Goal: Task Accomplishment & Management: Manage account settings

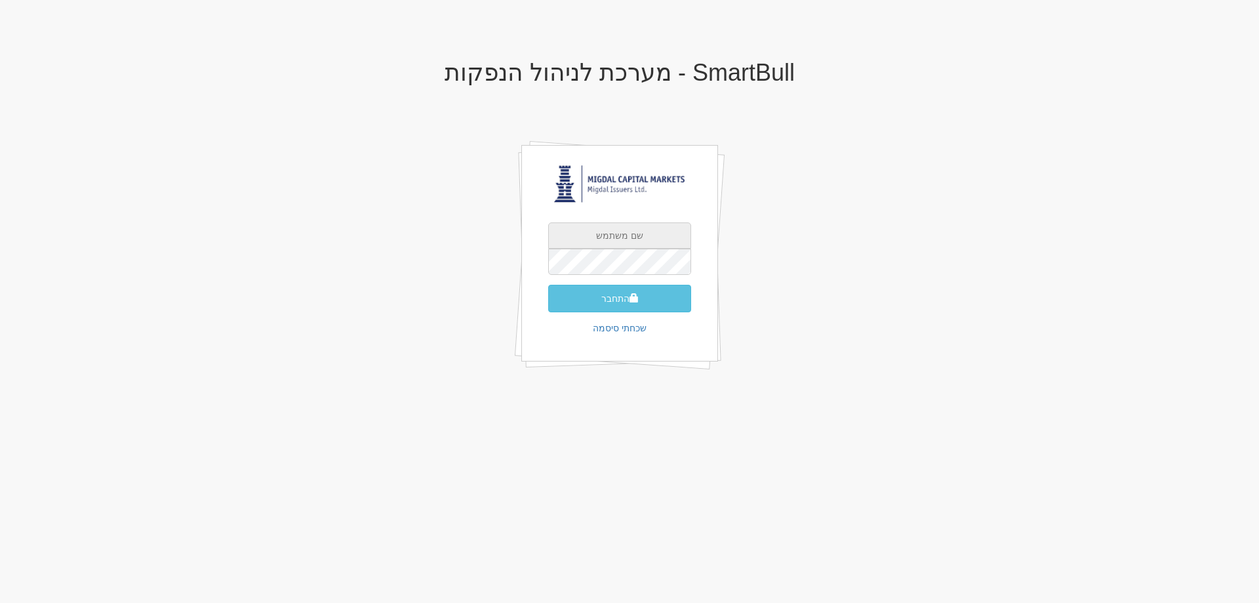
drag, startPoint x: 637, startPoint y: 234, endPoint x: 636, endPoint y: 245, distance: 10.5
click at [637, 234] on input "text" at bounding box center [619, 235] width 143 height 26
type input "[EMAIL_ADDRESS][DOMAIN_NAME]"
click at [609, 294] on button "התחבר" at bounding box center [619, 299] width 143 height 28
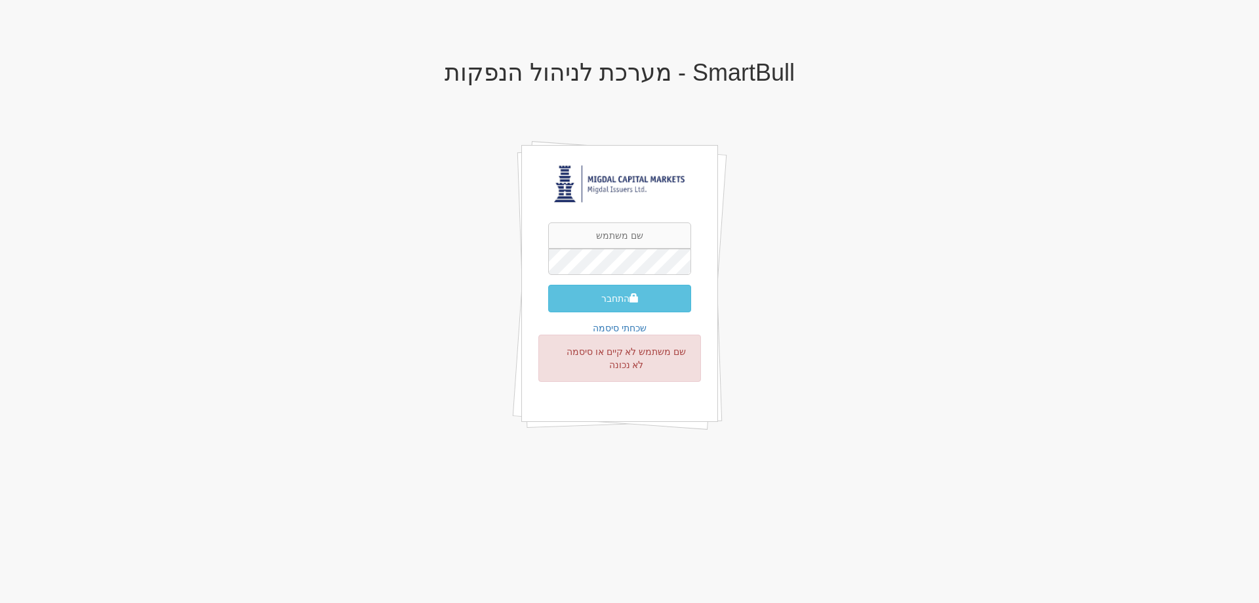
click at [637, 216] on div "התחבר שכחתי סיסמה שם משתמש לא קיים או סיסמה לא נכונה" at bounding box center [619, 283] width 197 height 277
click at [638, 234] on input "text" at bounding box center [619, 235] width 143 height 26
type input "omryi@msh.co.il"
click at [548, 285] on button "התחבר" at bounding box center [619, 299] width 143 height 28
drag, startPoint x: 0, startPoint y: 0, endPoint x: 570, endPoint y: 300, distance: 644.7
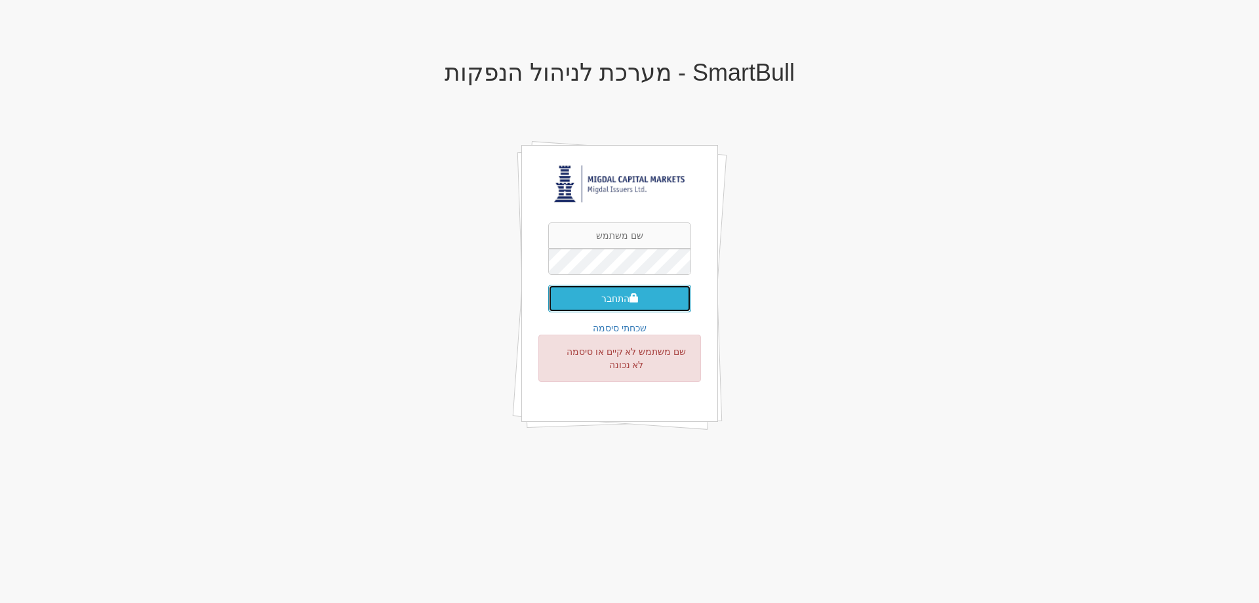
click at [570, 300] on button "התחבר" at bounding box center [619, 299] width 143 height 28
drag, startPoint x: 641, startPoint y: 230, endPoint x: 646, endPoint y: 245, distance: 16.0
click at [641, 230] on input "text" at bounding box center [619, 235] width 143 height 26
type input "[EMAIL_ADDRESS][DOMAIN_NAME]"
click at [580, 290] on button "התחבר" at bounding box center [619, 299] width 143 height 28
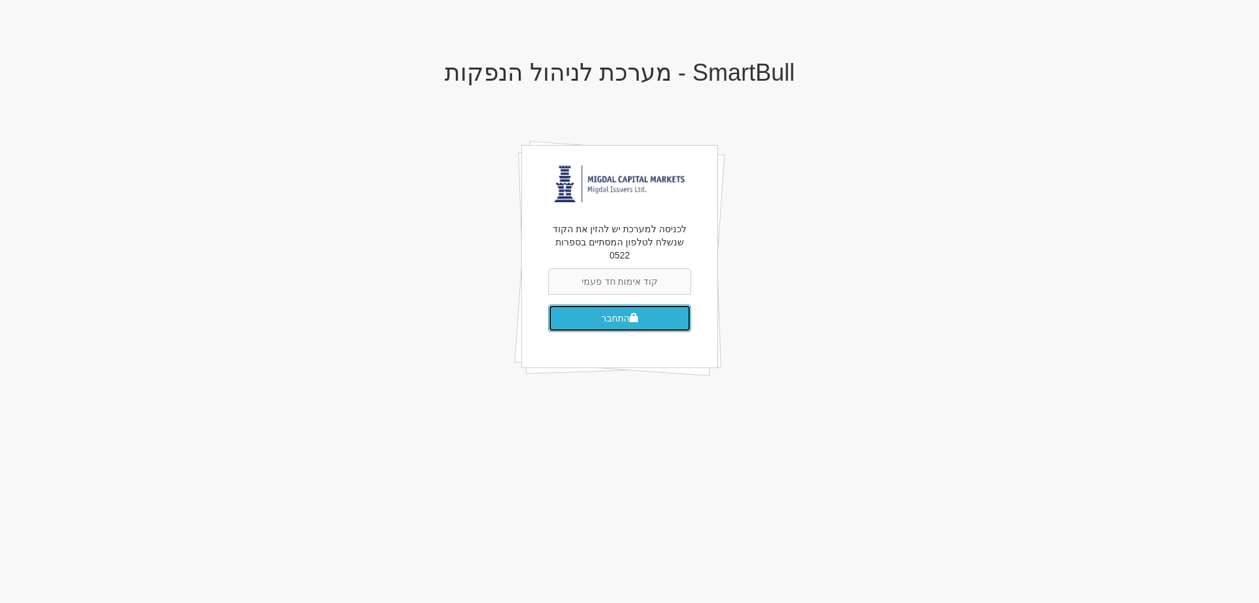
click at [625, 307] on button "התחבר" at bounding box center [619, 318] width 143 height 28
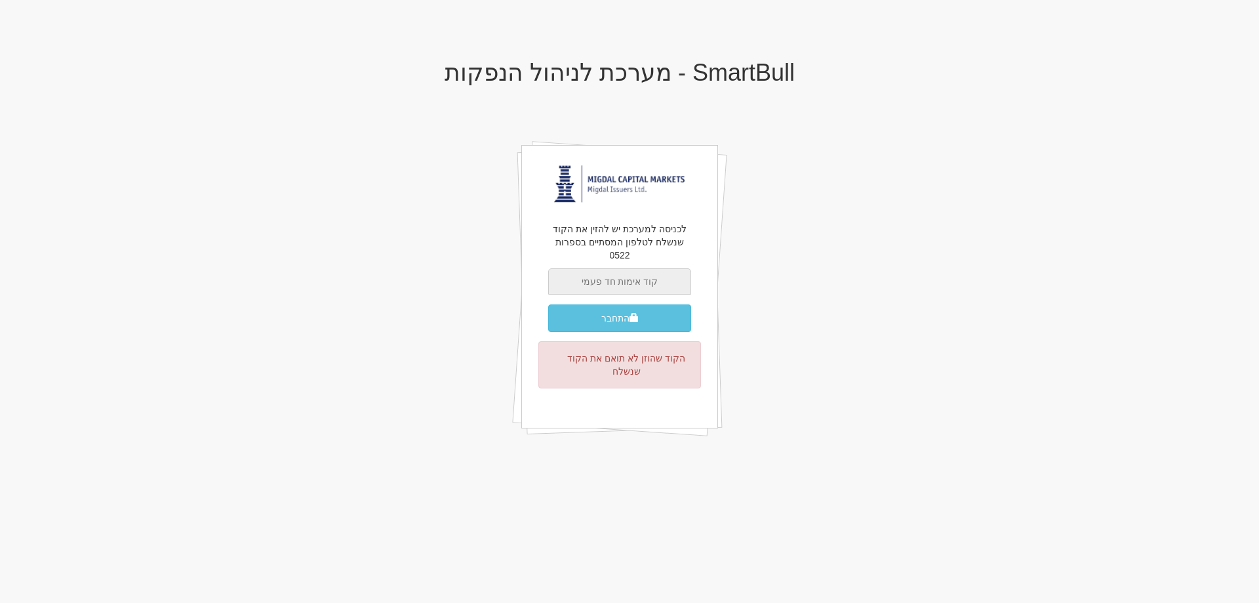
click at [637, 268] on input "text" at bounding box center [619, 281] width 143 height 26
type input "165455"
click at [626, 307] on button "התחבר" at bounding box center [619, 318] width 143 height 28
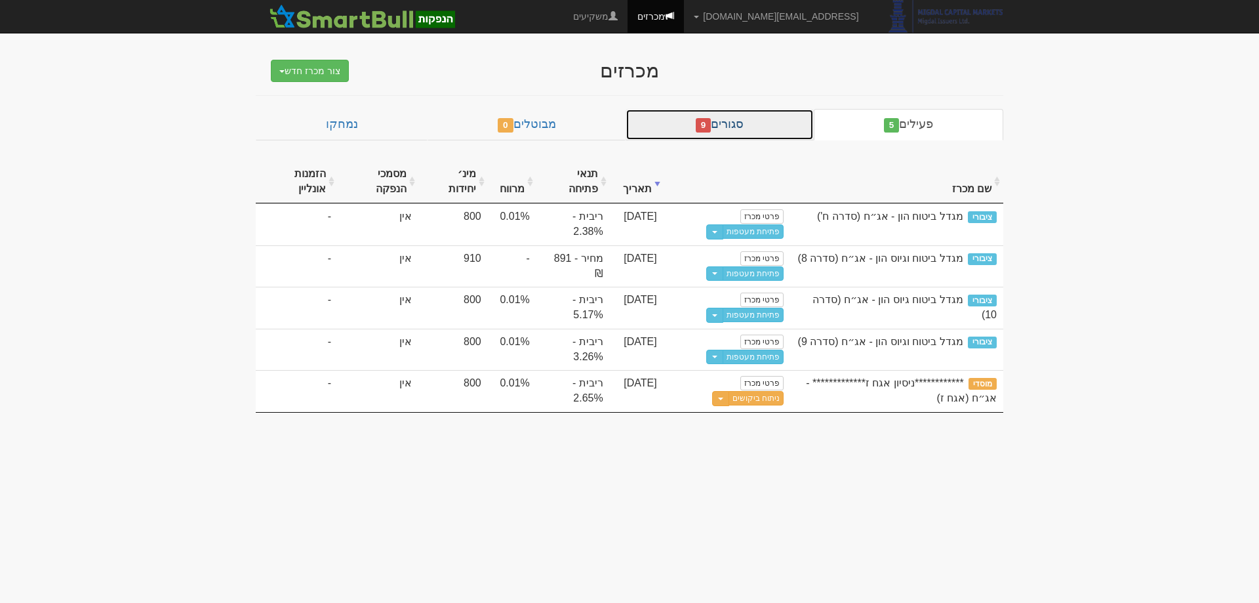
click at [753, 132] on link "סגורים 9" at bounding box center [720, 124] width 188 height 31
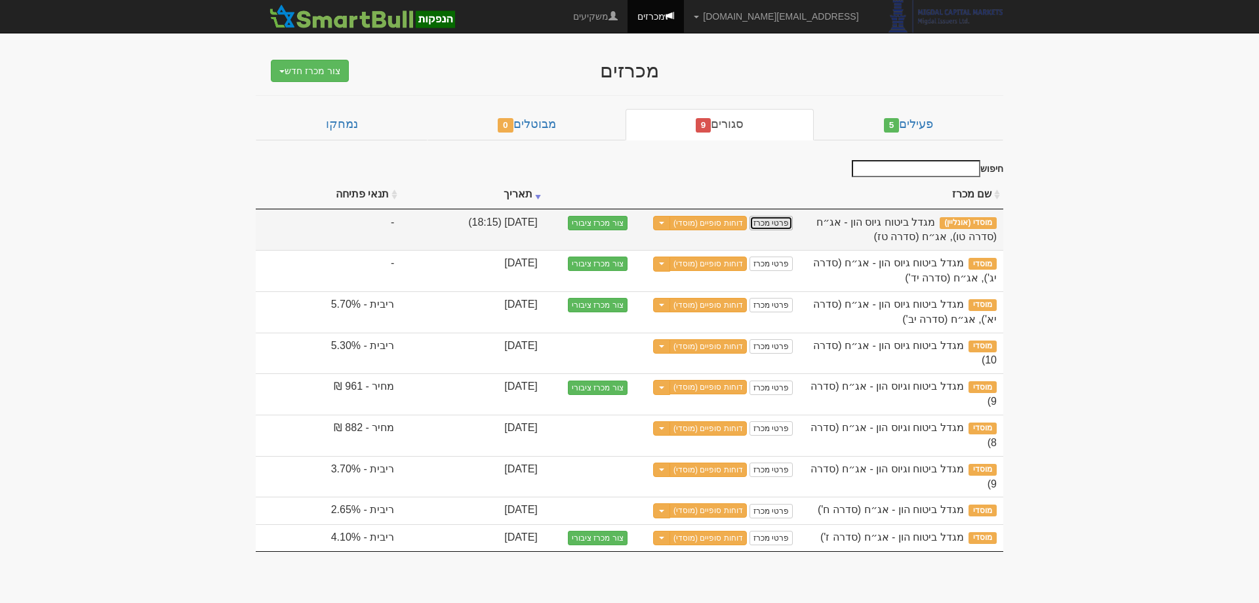
click at [780, 218] on link "פרטי מכרז" at bounding box center [771, 223] width 43 height 14
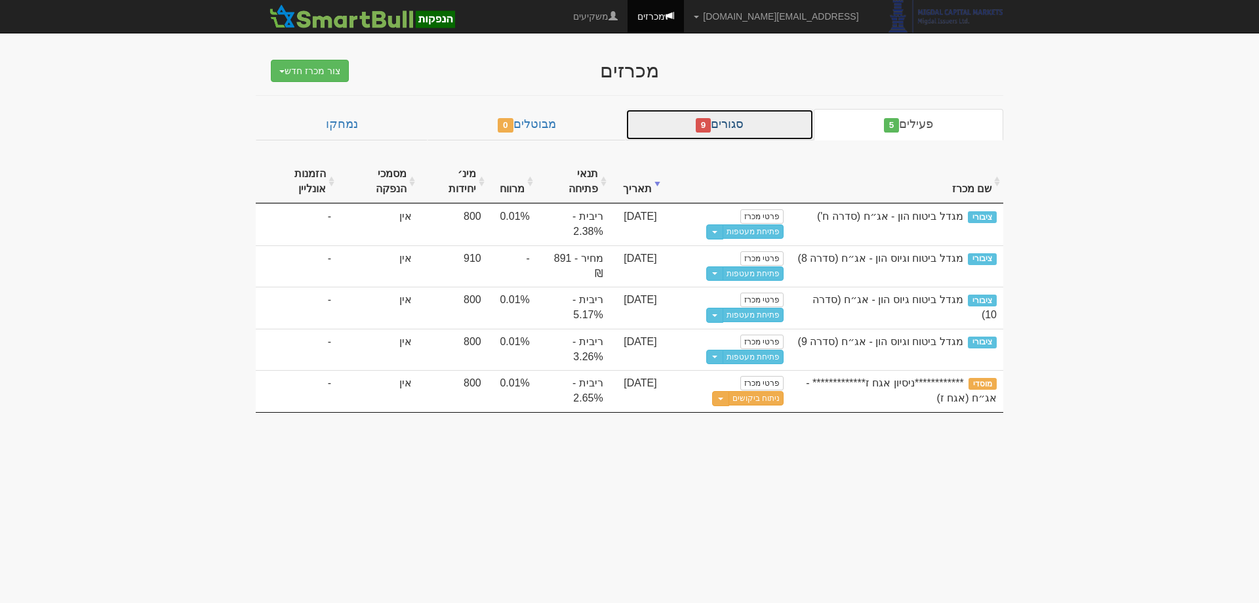
click at [751, 133] on link "סגורים 9" at bounding box center [720, 124] width 188 height 31
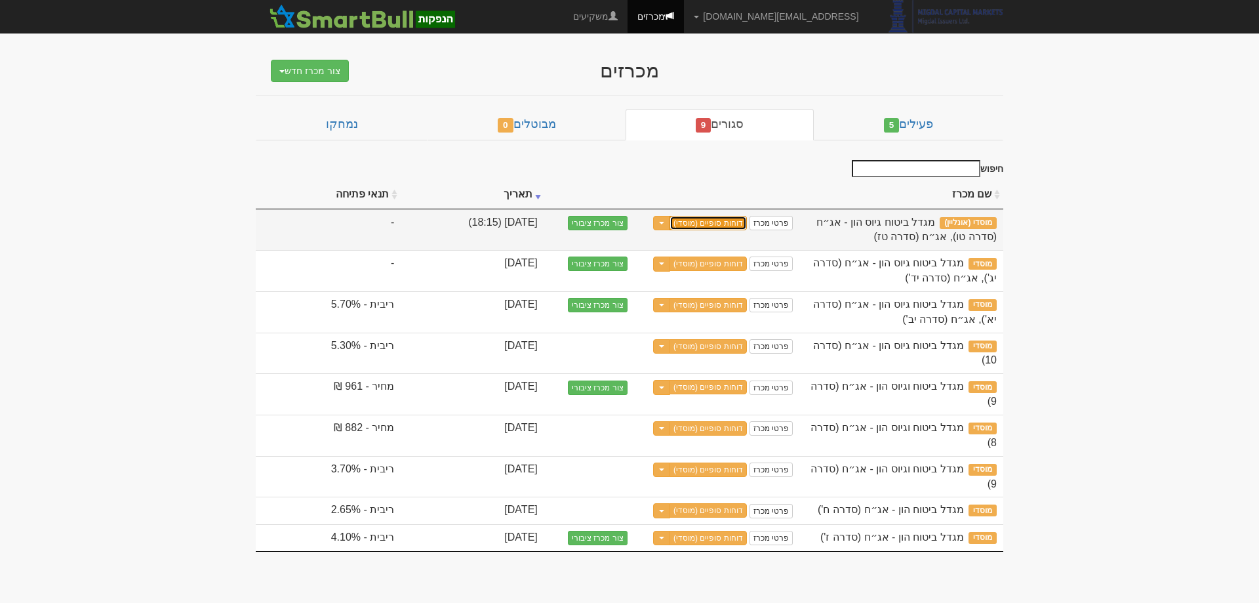
click at [734, 218] on link "דוחות סופיים (מוסדי)" at bounding box center [708, 223] width 77 height 14
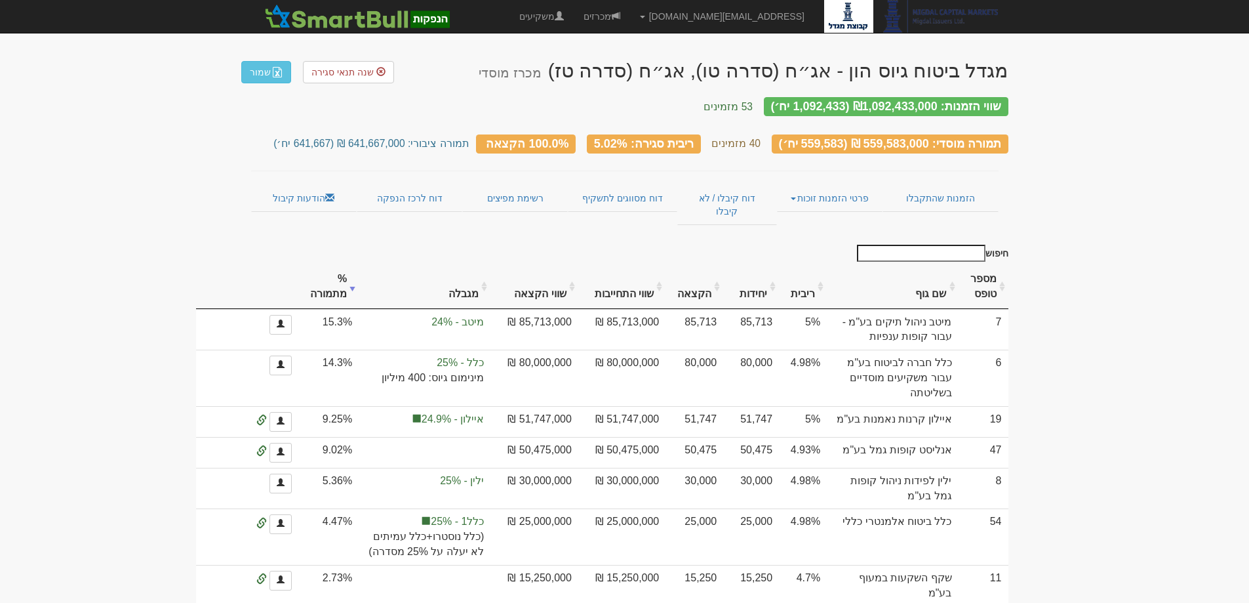
drag, startPoint x: 1168, startPoint y: 237, endPoint x: 1162, endPoint y: 245, distance: 9.8
